Goal: Check status: Check status

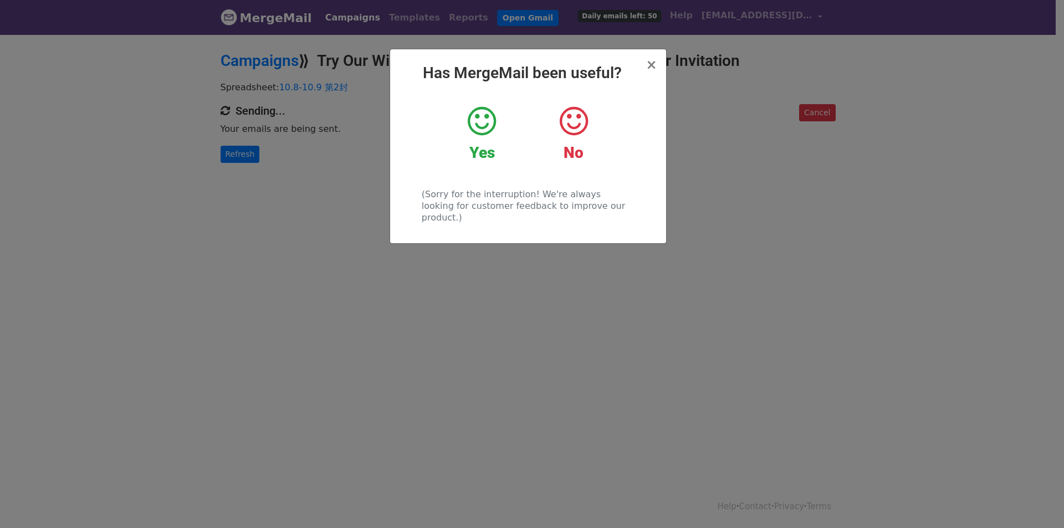
click at [488, 125] on icon at bounding box center [482, 121] width 28 height 33
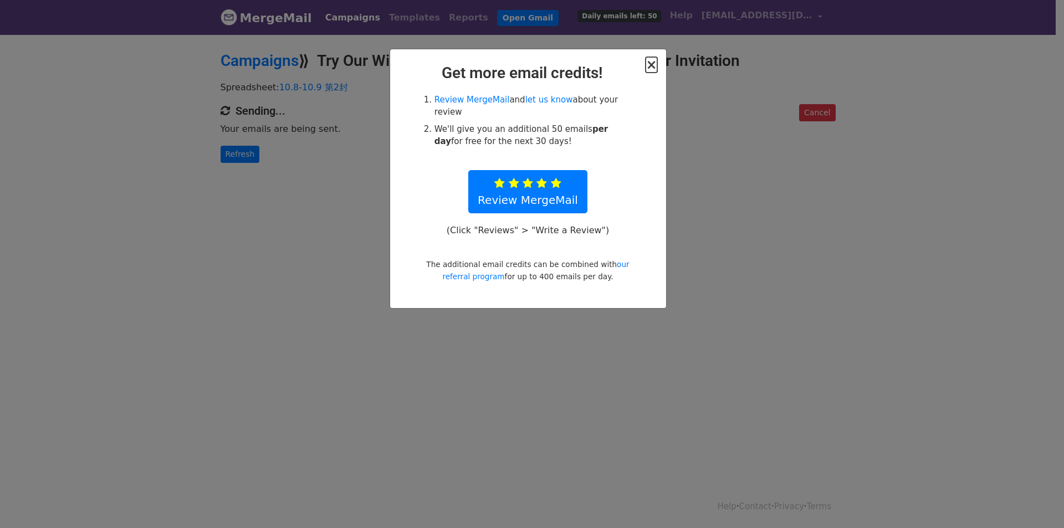
click at [651, 67] on span "×" at bounding box center [650, 65] width 11 height 16
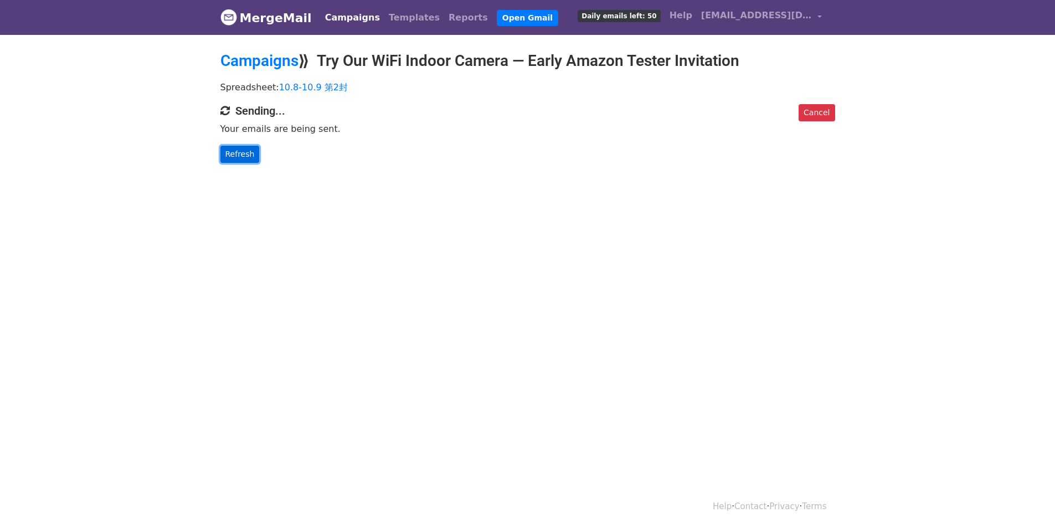
click at [235, 153] on link "Refresh" at bounding box center [240, 154] width 39 height 17
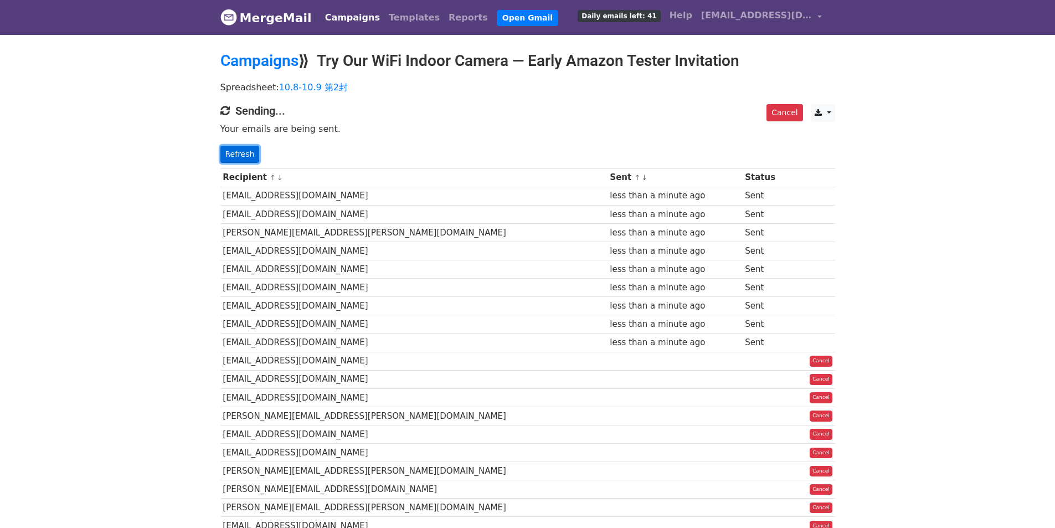
click at [245, 152] on link "Refresh" at bounding box center [240, 154] width 39 height 17
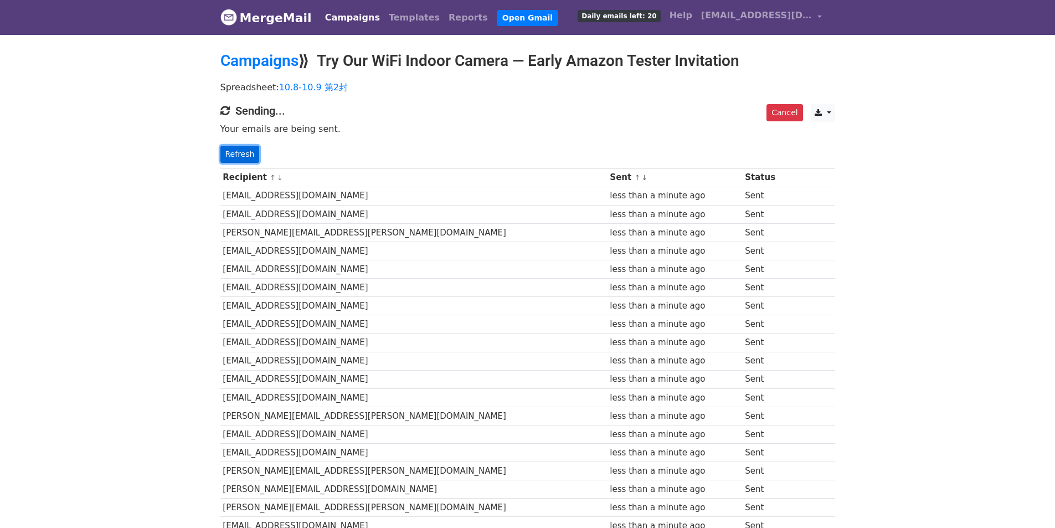
click at [229, 156] on link "Refresh" at bounding box center [240, 154] width 39 height 17
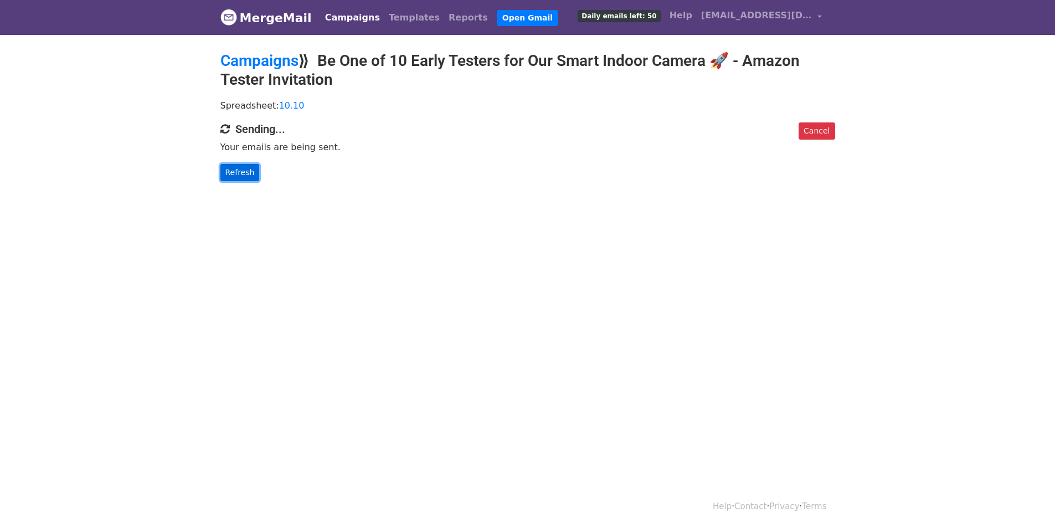
click at [241, 168] on link "Refresh" at bounding box center [240, 172] width 39 height 17
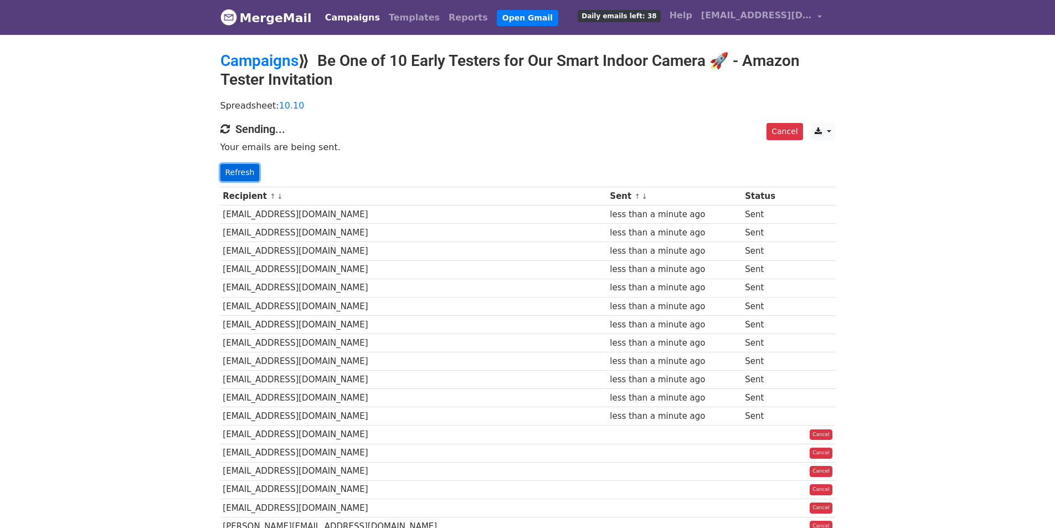
click at [249, 178] on link "Refresh" at bounding box center [240, 172] width 39 height 17
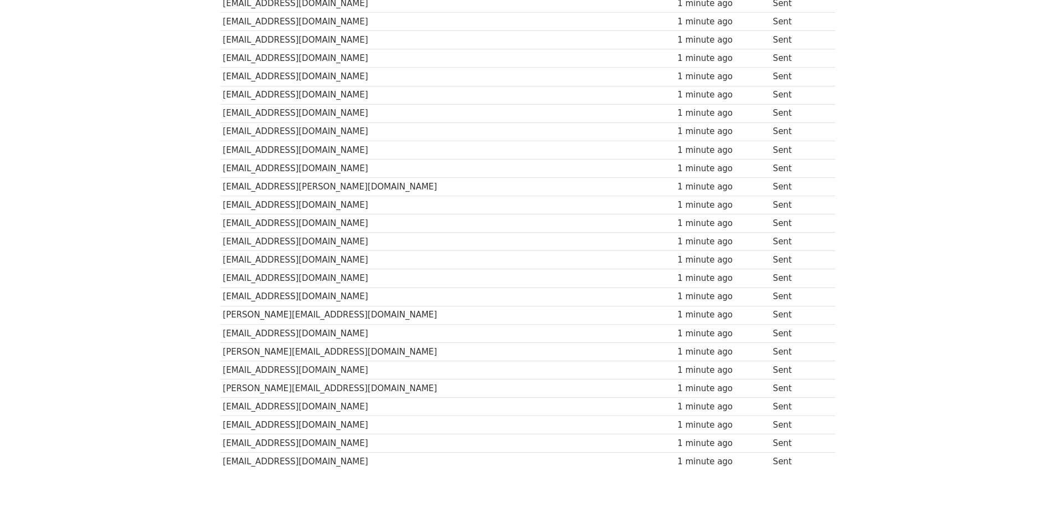
scroll to position [690, 0]
